Goal: Task Accomplishment & Management: Manage account settings

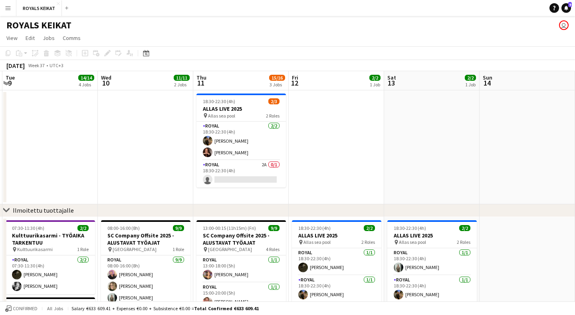
scroll to position [0, 214]
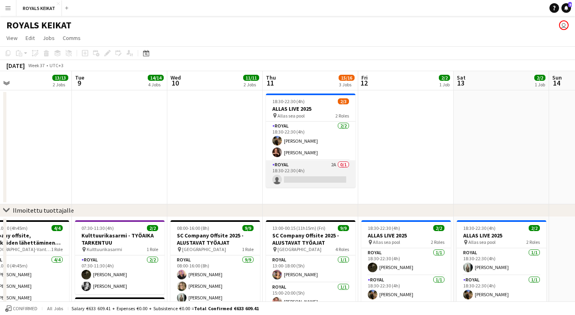
click at [325, 170] on app-card-role "Royal 2A 0/1 18:30-22:30 (4h) single-neutral-actions" at bounding box center [310, 173] width 89 height 27
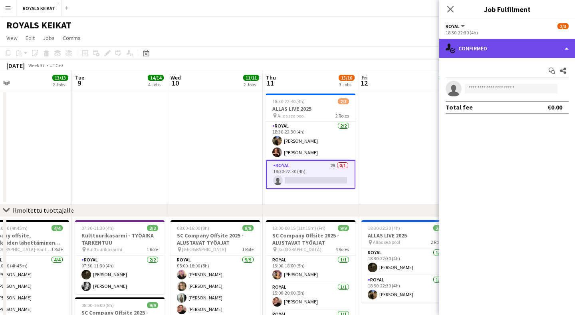
click at [535, 48] on div "single-neutral-actions-check-2 Confirmed" at bounding box center [507, 48] width 136 height 19
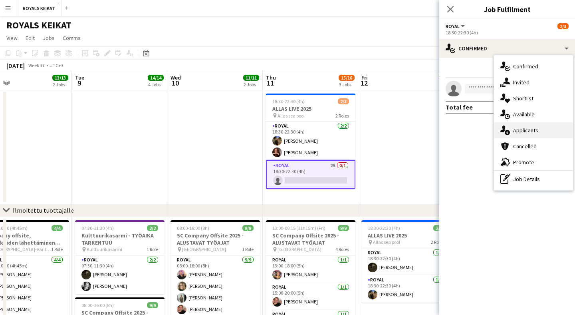
click at [548, 130] on div "single-neutral-actions-information Applicants" at bounding box center [533, 130] width 79 height 16
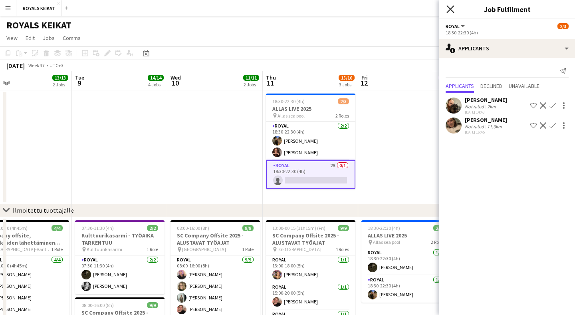
click at [452, 7] on icon at bounding box center [450, 9] width 8 height 8
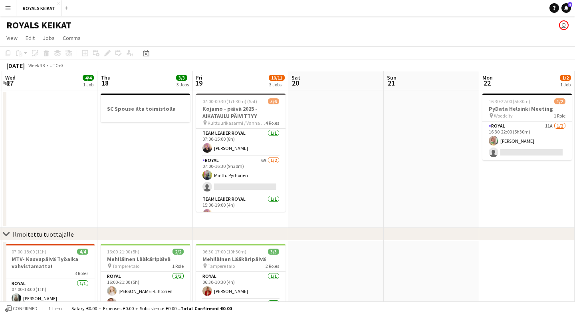
scroll to position [0, 0]
click at [260, 167] on app-card-role "Royal 6A [DATE] 07:00-16:30 (9h30m) Minttu Pyrhönen single-neutral-actions" at bounding box center [240, 175] width 89 height 39
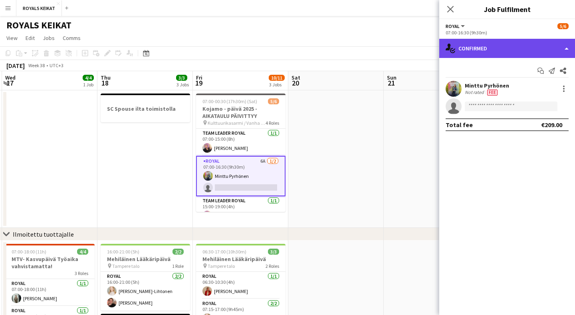
click at [506, 47] on div "single-neutral-actions-check-2 Confirmed" at bounding box center [507, 48] width 136 height 19
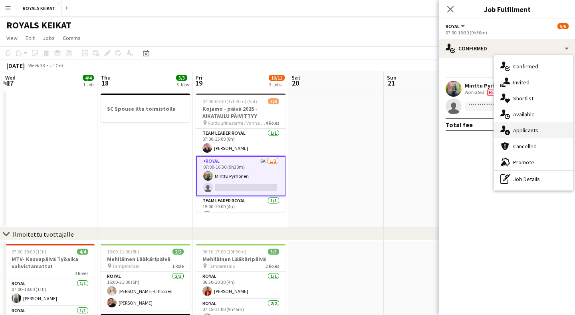
click at [529, 127] on div "single-neutral-actions-information Applicants" at bounding box center [533, 130] width 79 height 16
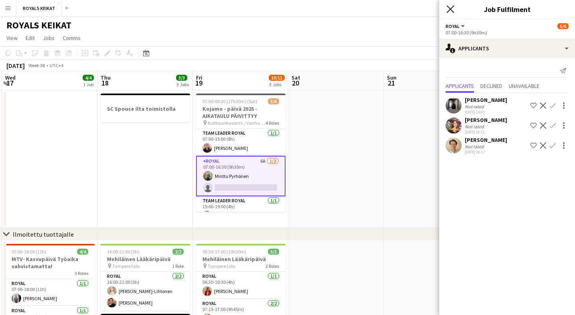
click at [451, 10] on icon "Close pop-in" at bounding box center [450, 9] width 8 height 8
